Goal: Information Seeking & Learning: Learn about a topic

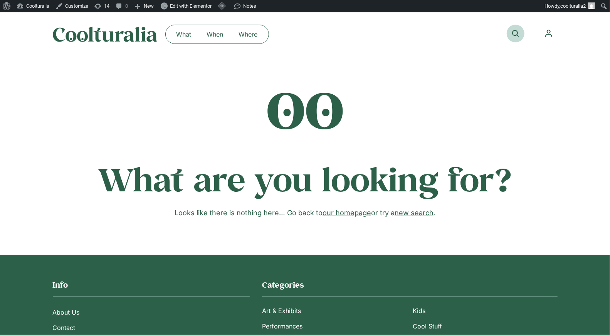
click at [521, 32] on link at bounding box center [516, 34] width 18 height 18
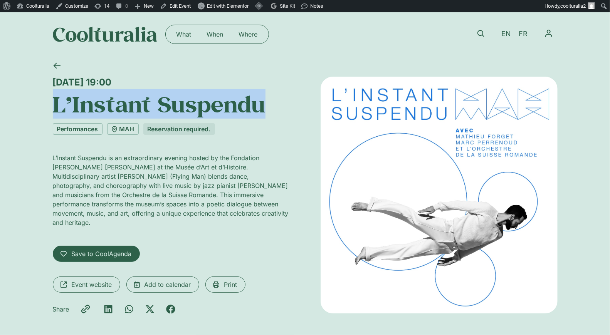
drag, startPoint x: 254, startPoint y: 107, endPoint x: 53, endPoint y: 102, distance: 201.2
click at [53, 102] on h1 "L’Instant Suspendu" at bounding box center [171, 104] width 237 height 26
copy h1 "L’Instant Suspendu"
drag, startPoint x: 197, startPoint y: 85, endPoint x: 51, endPoint y: 74, distance: 146.0
click at [53, 74] on div "Wednesday 15 October, 19:00 L’Instant Suspendu Performances MAH Reservation req…" at bounding box center [305, 201] width 505 height 291
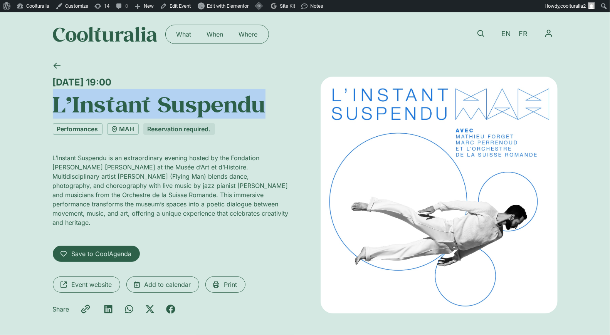
copy div "Wednesday 15 October, 19:00"
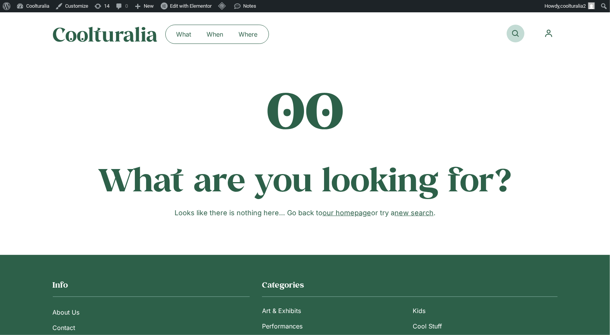
click at [519, 36] on link at bounding box center [516, 34] width 18 height 18
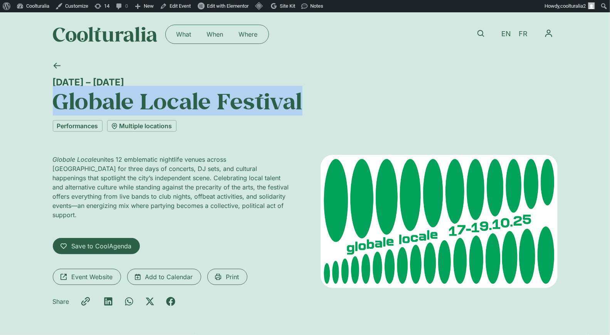
drag, startPoint x: 113, startPoint y: 94, endPoint x: 27, endPoint y: 88, distance: 86.9
click at [27, 88] on div "[DATE] – [DATE] Globale Locale Festival Performances Multiple locations Globale…" at bounding box center [305, 198] width 610 height 284
copy h1 "Globale Locale Festival"
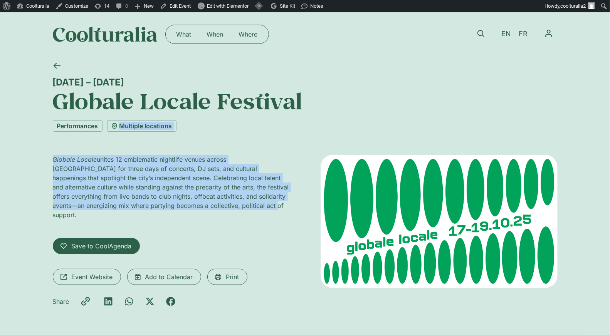
drag, startPoint x: 237, startPoint y: 207, endPoint x: 27, endPoint y: 109, distance: 231.9
click at [42, 132] on div "17 – 19 October Globale Locale Festival Performances Multiple locations Globale…" at bounding box center [305, 198] width 610 height 284
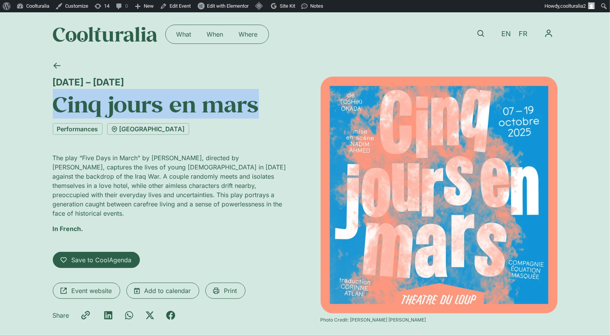
drag, startPoint x: 259, startPoint y: 105, endPoint x: 48, endPoint y: 112, distance: 210.9
click at [48, 112] on div "7 – 19 October Cinq jours en mars Performances Théâtre du Loup The play “Five D…" at bounding box center [305, 205] width 610 height 298
copy h1 "Cinq jours en mars"
drag, startPoint x: 121, startPoint y: 86, endPoint x: 42, endPoint y: 84, distance: 79.0
click at [42, 84] on div "7 – 19 October Cinq jours en mars Performances Théâtre du Loup The play “Five D…" at bounding box center [305, 205] width 610 height 298
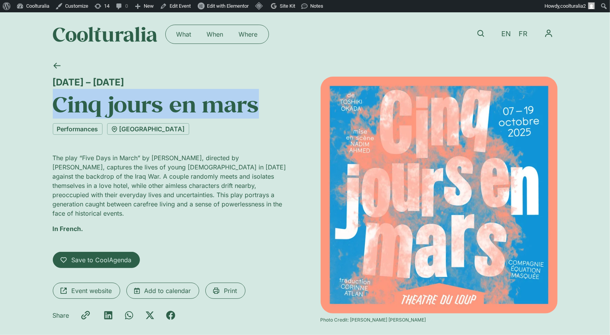
copy div "7 – 19 October"
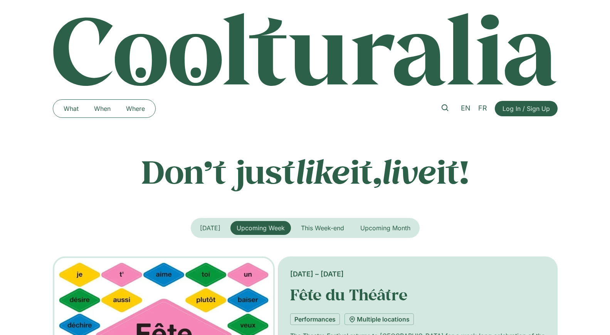
click at [444, 103] on link at bounding box center [445, 108] width 18 height 18
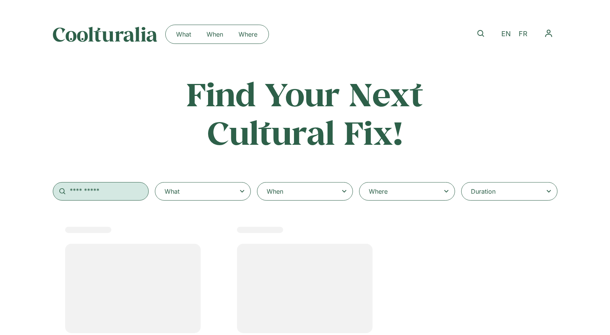
click at [108, 192] on input "text" at bounding box center [101, 191] width 96 height 18
select select
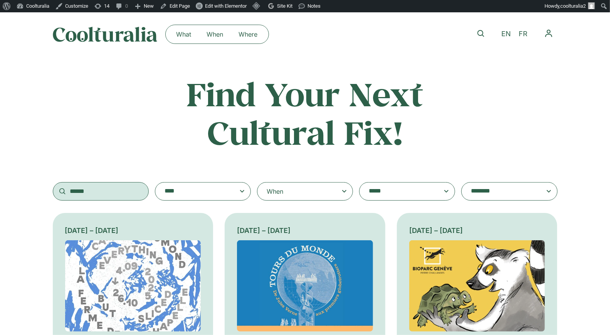
click at [106, 193] on input "******" at bounding box center [101, 191] width 96 height 18
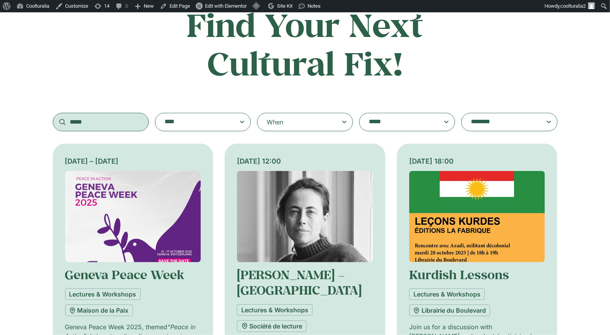
type input "*****"
click at [119, 219] on img at bounding box center [133, 216] width 136 height 91
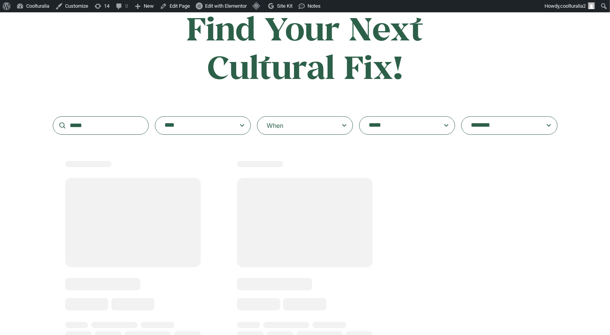
scroll to position [64, 0]
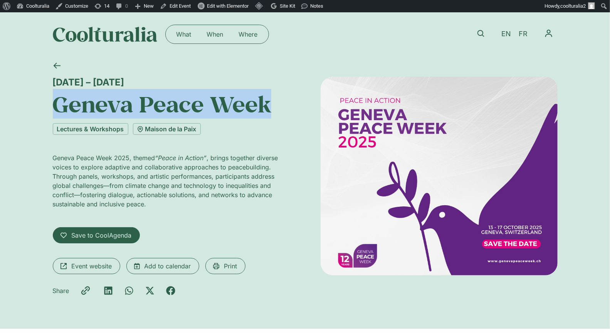
drag, startPoint x: 289, startPoint y: 103, endPoint x: 47, endPoint y: 104, distance: 242.8
click at [47, 104] on div "[DATE] – [DATE] Geneva Peace Week Lectures & Workshops [GEOGRAPHIC_DATA] Geneva…" at bounding box center [305, 192] width 610 height 273
copy h1 "Geneva Peace Week"
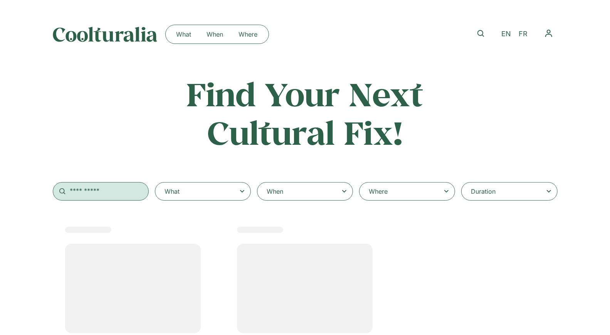
click at [115, 196] on input "text" at bounding box center [101, 191] width 96 height 18
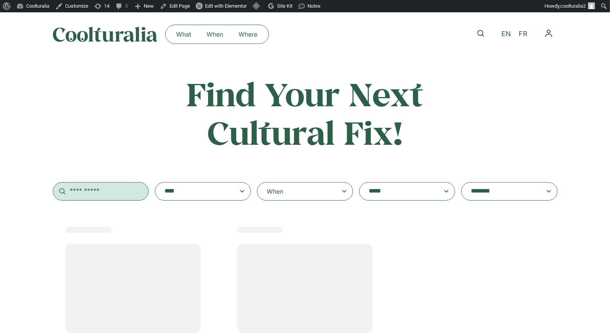
select select
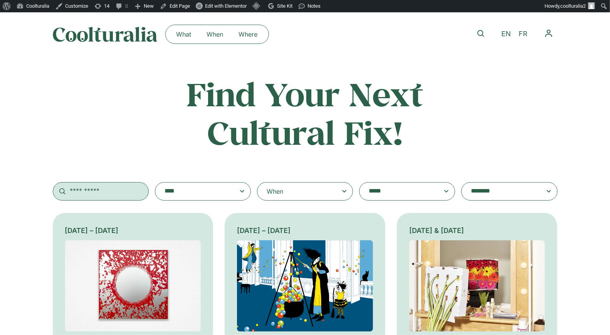
click at [108, 187] on input "text" at bounding box center [101, 191] width 96 height 18
paste input "**********"
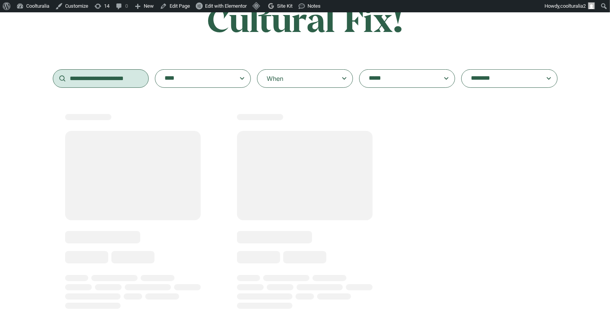
scroll to position [120, 0]
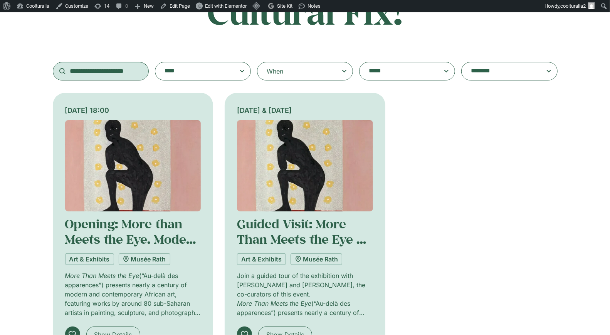
type input "**********"
click at [134, 160] on img at bounding box center [133, 165] width 136 height 91
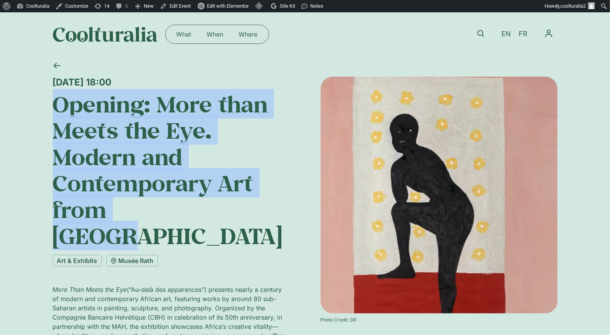
drag, startPoint x: 183, startPoint y: 214, endPoint x: 36, endPoint y: 116, distance: 176.2
click at [36, 116] on div "Wednesday 15 October, 18:00 Opening: More than Meets the Eye. Modern and Contem…" at bounding box center [305, 263] width 610 height 414
copy h1 "Opening: More than Meets the Eye. Modern and Contemporary Art from Africa"
drag, startPoint x: 192, startPoint y: 84, endPoint x: 56, endPoint y: 78, distance: 136.2
click at [56, 78] on div "Wednesday 15 October, 18:00" at bounding box center [171, 82] width 237 height 11
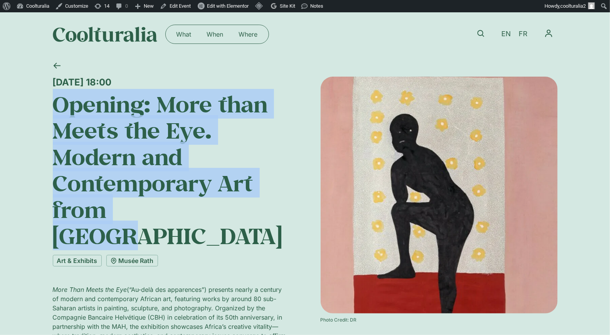
copy div "Wednesday 15 October, 18:00"
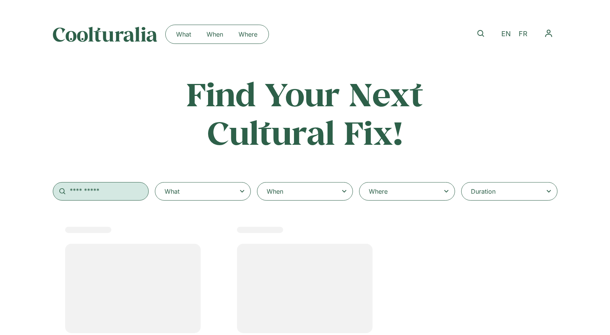
click at [128, 188] on input "text" at bounding box center [101, 191] width 96 height 18
select select
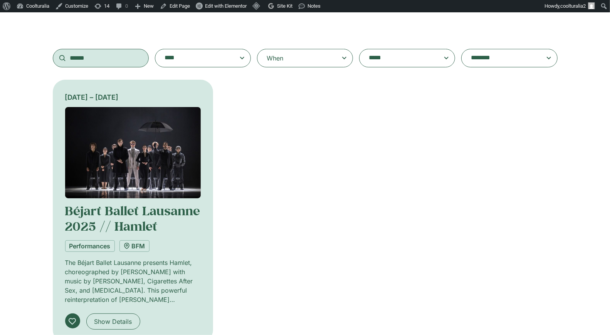
scroll to position [135, 0]
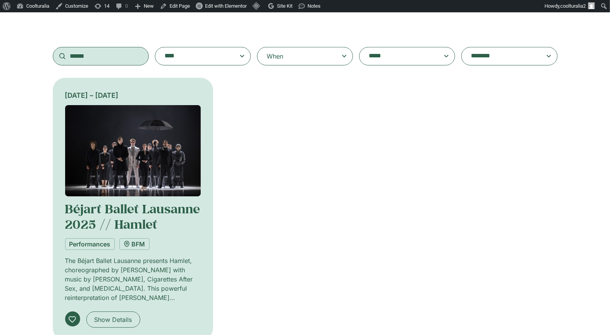
type input "******"
click at [119, 151] on img at bounding box center [133, 150] width 136 height 91
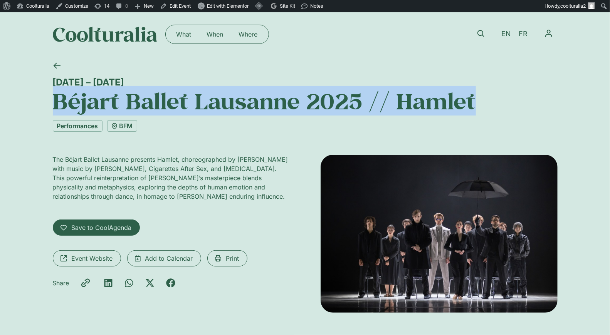
drag, startPoint x: 484, startPoint y: 102, endPoint x: 55, endPoint y: 98, distance: 428.5
click at [55, 98] on h1 "Béjart Ballet Lausanne 2025 // Hamlet" at bounding box center [305, 101] width 505 height 26
copy h1 "Béjart Ballet Lausanne 2025 // Hamlet"
drag, startPoint x: 113, startPoint y: 80, endPoint x: 25, endPoint y: 80, distance: 87.5
click at [25, 80] on div "16 – 19 October Béjart Ballet Lausanne 2025 // Hamlet Performances BFM The Béja…" at bounding box center [305, 198] width 610 height 284
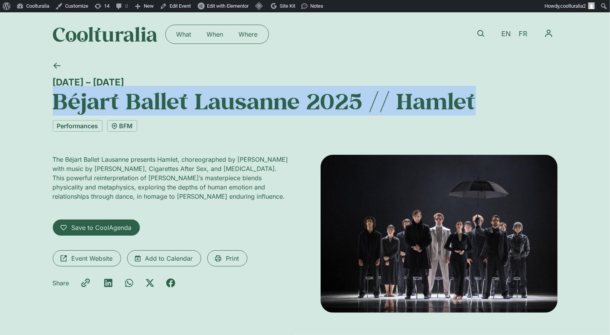
copy div "16 – 19 October"
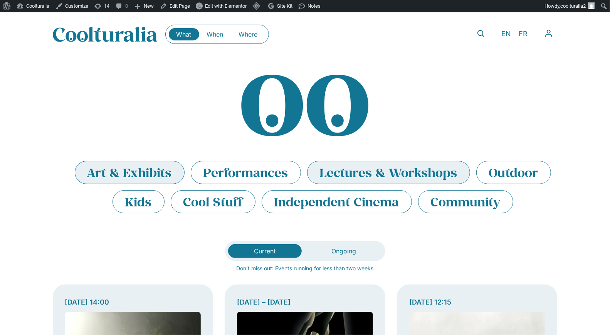
click at [136, 172] on li "Art & Exhibits" at bounding box center [130, 172] width 110 height 23
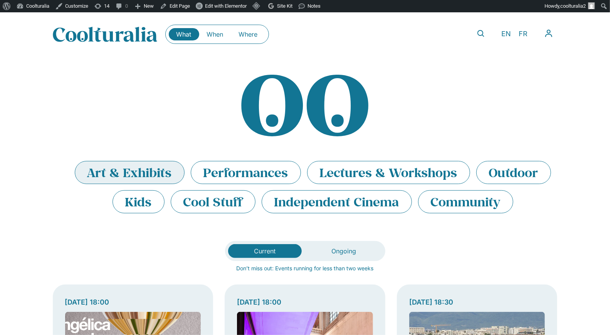
click at [230, 204] on li "Cool Stuff" at bounding box center [213, 201] width 85 height 23
